Goal: Task Accomplishment & Management: Manage account settings

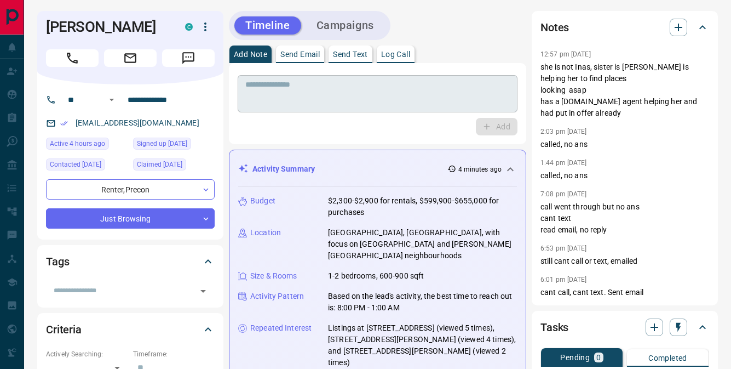
click at [299, 93] on textarea at bounding box center [377, 94] width 265 height 28
click at [398, 58] on p "Log Call" at bounding box center [395, 54] width 29 height 8
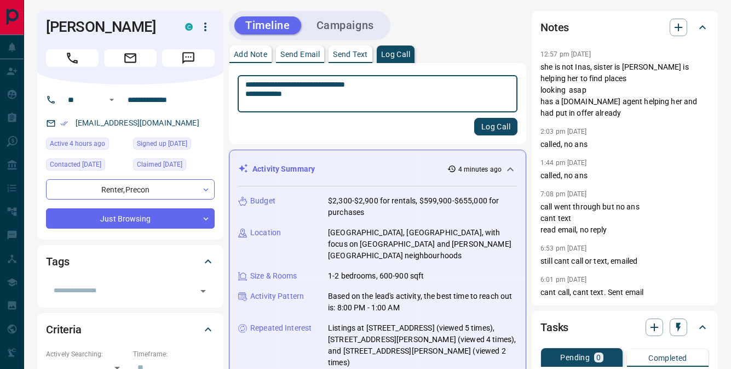
type textarea "**********"
click at [496, 130] on button "Log Call" at bounding box center [495, 127] width 43 height 18
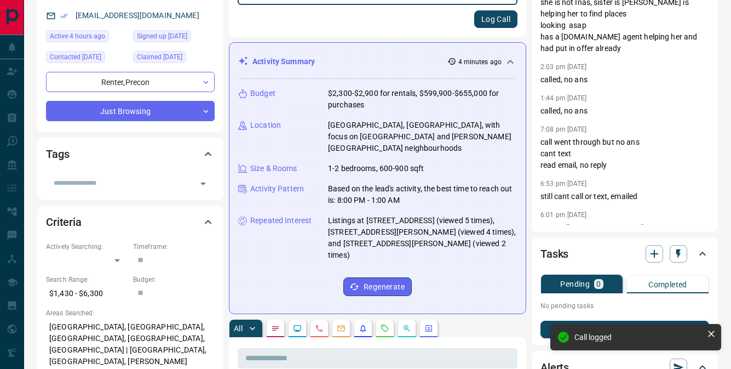
scroll to position [164, 0]
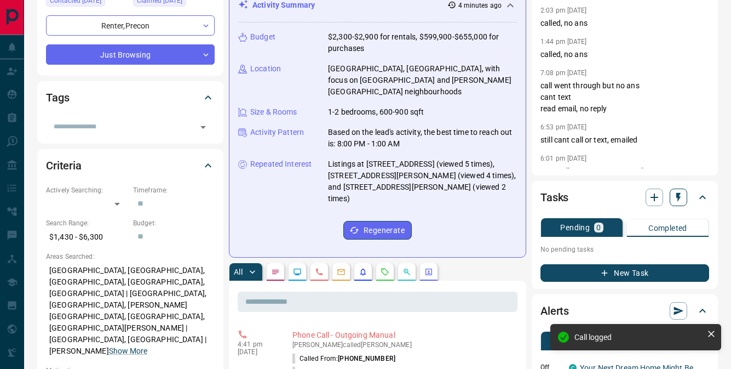
click at [674, 199] on icon "button" at bounding box center [678, 197] width 11 height 11
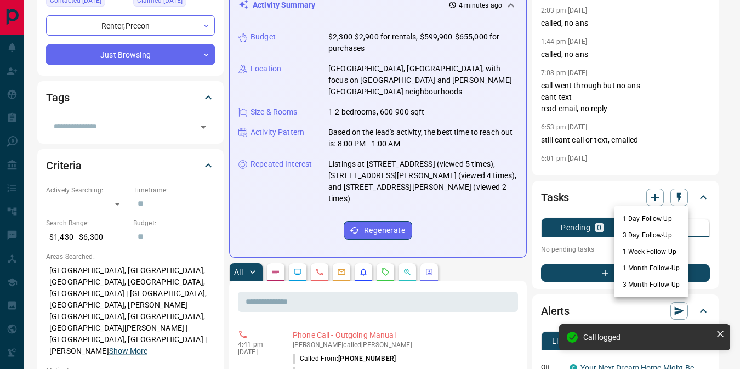
click at [647, 218] on li "1 Day Follow-Up" at bounding box center [651, 218] width 75 height 16
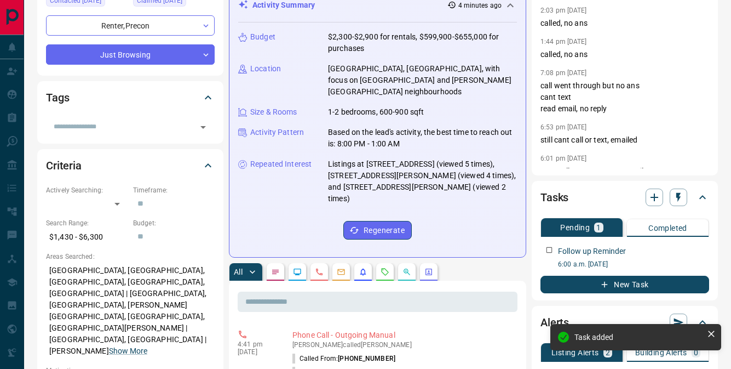
scroll to position [0, 0]
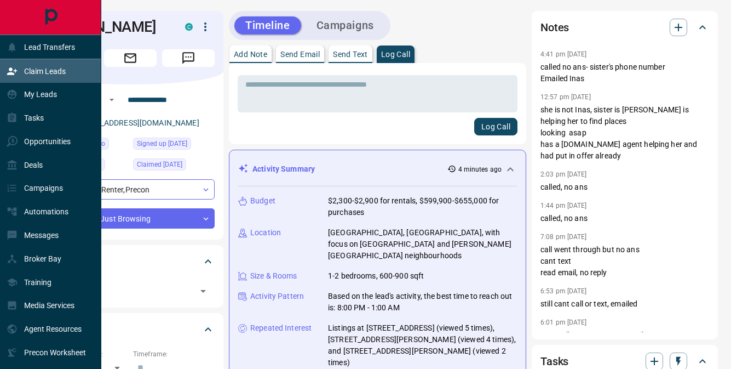
click at [27, 69] on p "Claim Leads" at bounding box center [45, 71] width 42 height 9
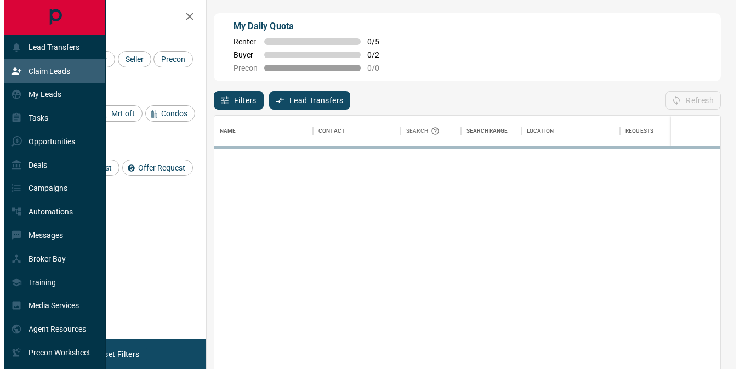
scroll to position [270, 497]
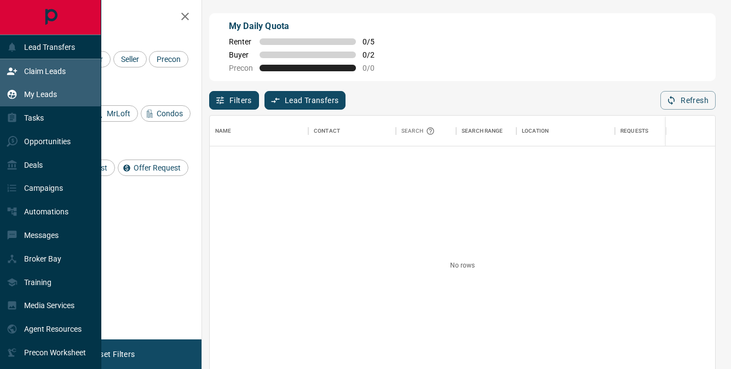
click at [28, 87] on div "My Leads" at bounding box center [32, 94] width 50 height 18
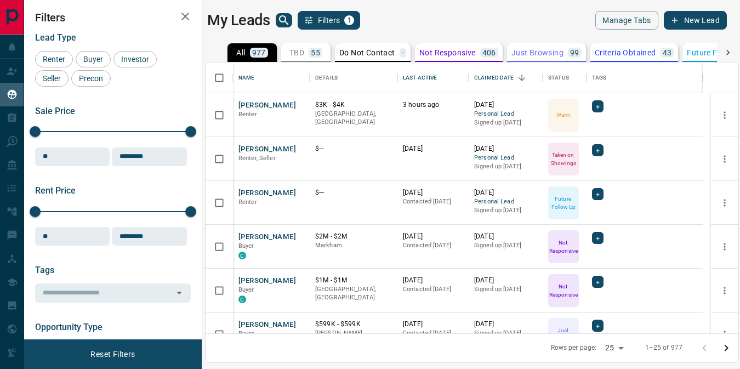
scroll to position [262, 524]
